Goal: Task Accomplishment & Management: Use online tool/utility

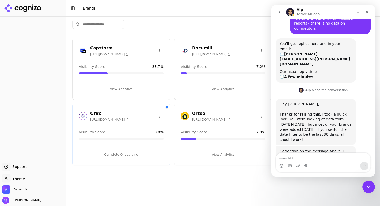
scroll to position [27, 0]
click at [227, 88] on button "View Analytics" at bounding box center [223, 89] width 85 height 8
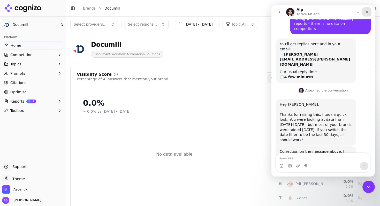
click at [367, 12] on icon "Close" at bounding box center [367, 12] width 4 height 4
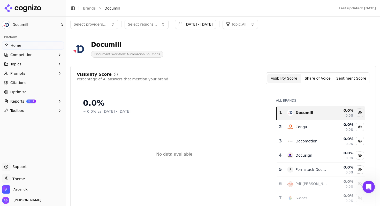
click at [216, 26] on button "[DATE] - [DATE]" at bounding box center [195, 24] width 41 height 9
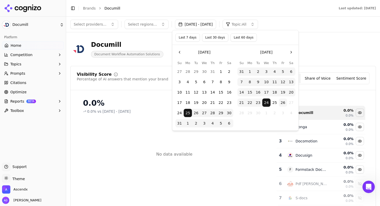
click at [211, 37] on button "Last 30 days" at bounding box center [215, 37] width 26 height 8
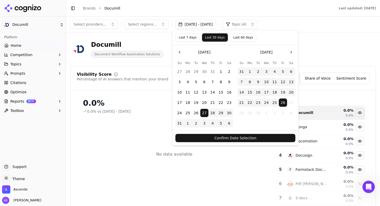
click at [222, 139] on button "Confirm Date Selection" at bounding box center [236, 138] width 120 height 8
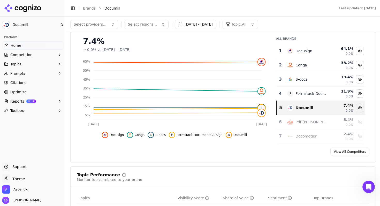
scroll to position [61, 0]
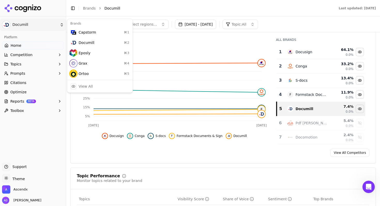
click at [24, 25] on html "Documill Platform Home Competition Topics Prompts Citations Optimize Reports BE…" at bounding box center [190, 103] width 380 height 206
click at [84, 53] on div "Eposly ⌘ 3" at bounding box center [99, 53] width 63 height 10
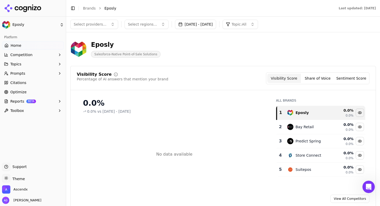
click at [216, 23] on button "[DATE] - [DATE]" at bounding box center [195, 24] width 41 height 9
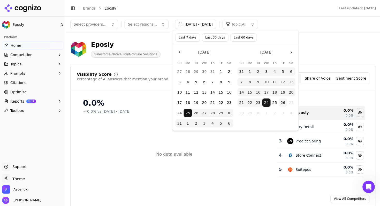
click at [217, 37] on button "Last 30 days" at bounding box center [215, 37] width 26 height 8
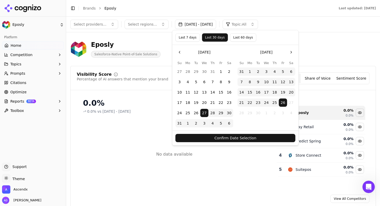
click at [229, 139] on button "Confirm Date Selection" at bounding box center [236, 138] width 120 height 8
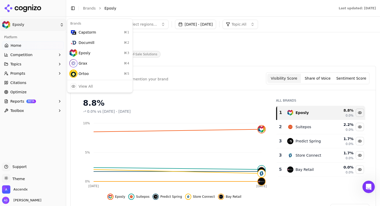
click at [13, 24] on html "Eposly Platform Home Competition Topics Prompts Citations Optimize Reports BETA…" at bounding box center [190, 103] width 380 height 206
click at [33, 8] on html "Eposly Platform Home Competition Topics Prompts Citations Optimize Reports BETA…" at bounding box center [190, 103] width 380 height 206
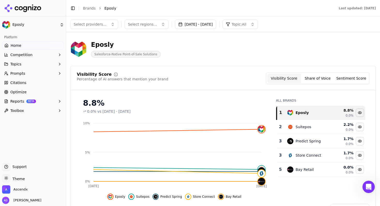
click at [33, 8] on icon at bounding box center [22, 8] width 37 height 8
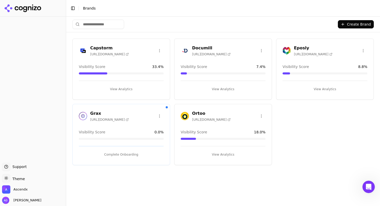
click at [113, 87] on button "View Analytics" at bounding box center [121, 89] width 85 height 8
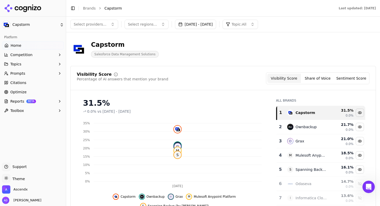
click at [205, 27] on button "[DATE] - [DATE]" at bounding box center [195, 24] width 41 height 9
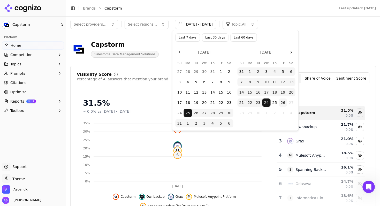
click at [215, 39] on button "Last 30 days" at bounding box center [215, 37] width 26 height 8
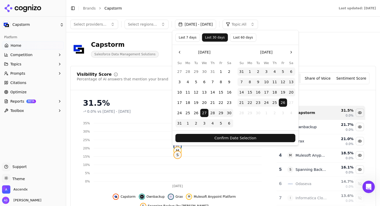
click at [237, 138] on button "Confirm Date Selection" at bounding box center [236, 138] width 120 height 8
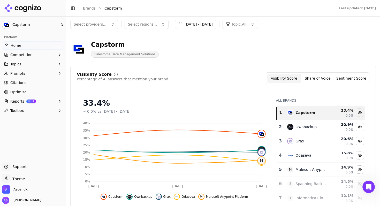
click at [19, 10] on icon at bounding box center [22, 8] width 37 height 8
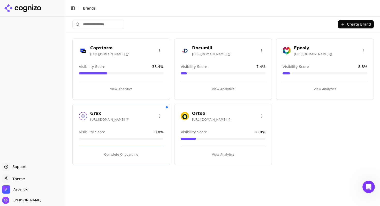
click at [193, 115] on h3 "Ortoo" at bounding box center [211, 113] width 39 height 6
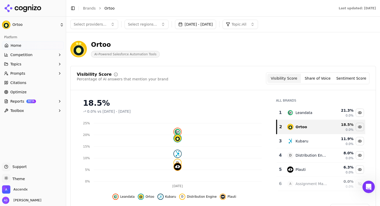
click at [212, 22] on button "[DATE] - [DATE]" at bounding box center [195, 24] width 41 height 9
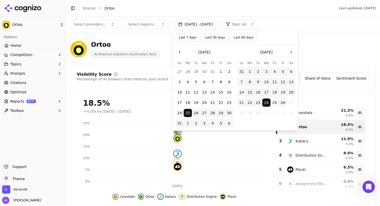
click at [212, 41] on button "Last 30 days" at bounding box center [215, 37] width 26 height 8
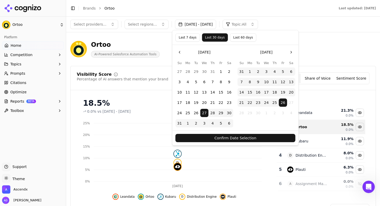
click at [228, 135] on button "Confirm Date Selection" at bounding box center [236, 138] width 120 height 8
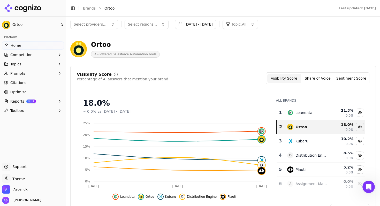
click at [23, 7] on icon at bounding box center [22, 8] width 37 height 8
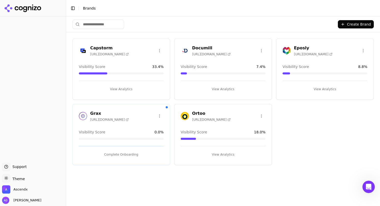
click at [230, 89] on button "View Analytics" at bounding box center [223, 89] width 85 height 8
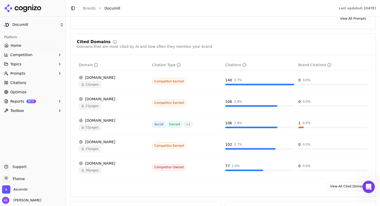
scroll to position [557, 0]
click at [93, 81] on span "12 pages" at bounding box center [90, 84] width 22 height 7
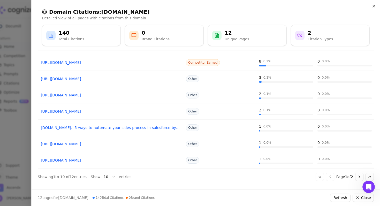
scroll to position [0, 0]
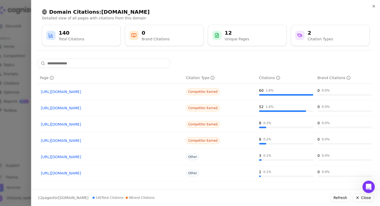
click at [55, 5] on div "Domain Citations: [DOMAIN_NAME] Detailed view of all pages with citations from …" at bounding box center [206, 27] width 336 height 46
click at [373, 6] on icon "button" at bounding box center [374, 6] width 4 height 4
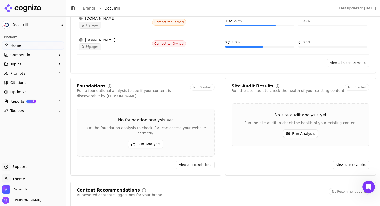
scroll to position [681, 0]
click at [145, 139] on button "Run Analysis" at bounding box center [145, 143] width 35 height 8
click at [303, 129] on button "Run Analysis" at bounding box center [300, 133] width 35 height 8
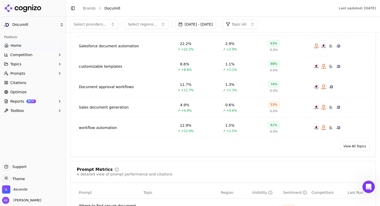
scroll to position [227, 0]
